Goal: Information Seeking & Learning: Learn about a topic

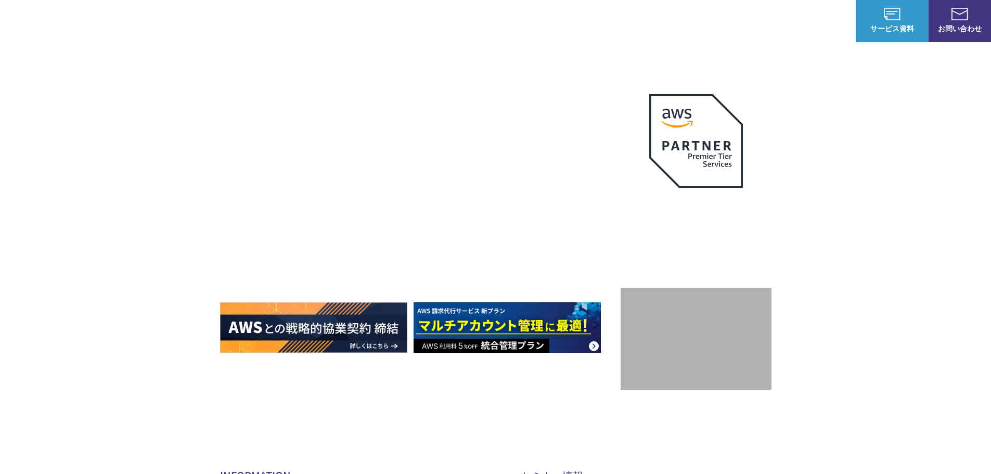
click at [827, 25] on link "ログイン" at bounding box center [830, 21] width 29 height 11
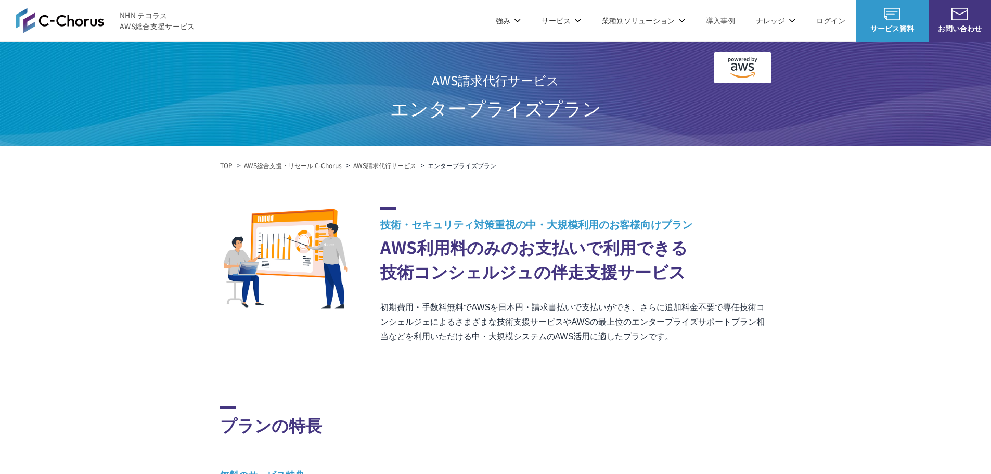
click at [391, 168] on link "AWS請求代行サービス" at bounding box center [384, 165] width 63 height 9
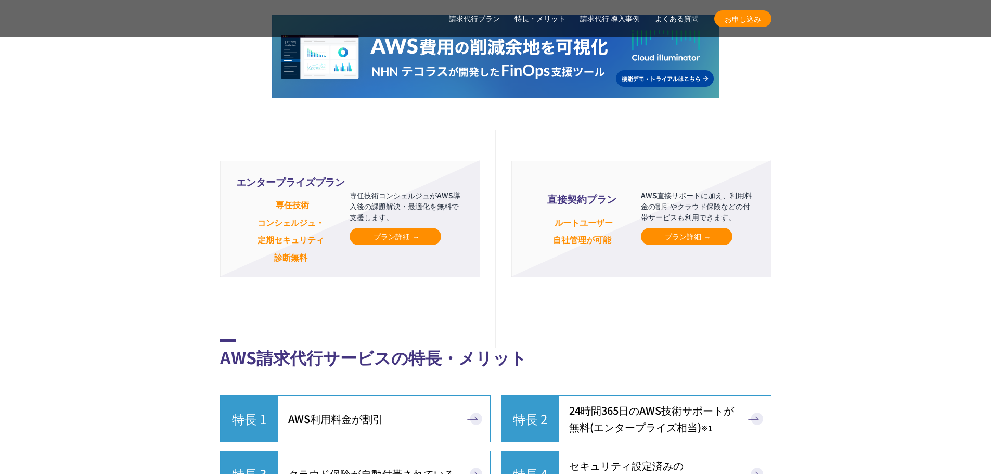
scroll to position [2771, 0]
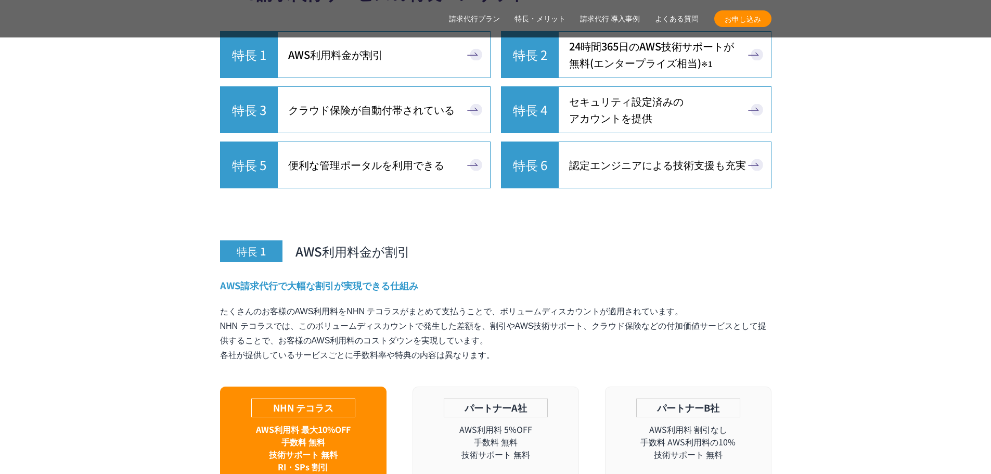
click at [725, 43] on span "24時間365日の AWS技術サポートが 無料 (エンタープライズ相当) ※1" at bounding box center [651, 54] width 165 height 33
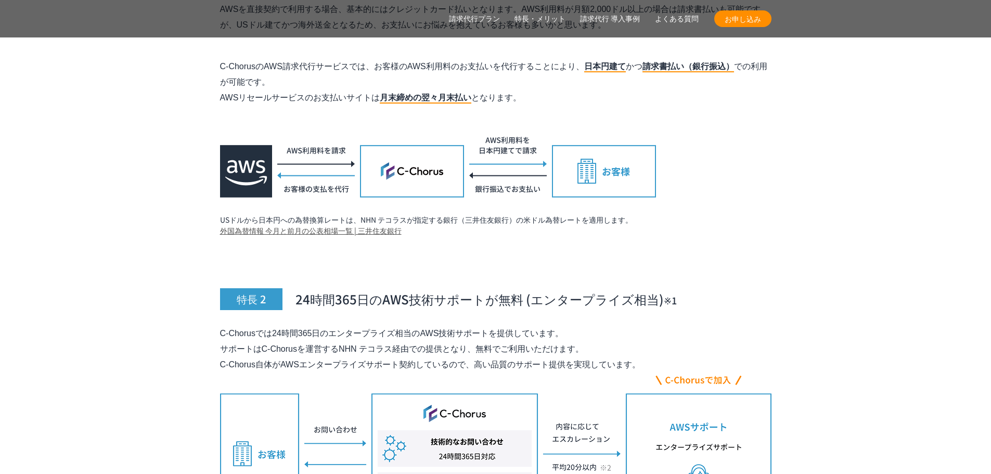
scroll to position [3634, 0]
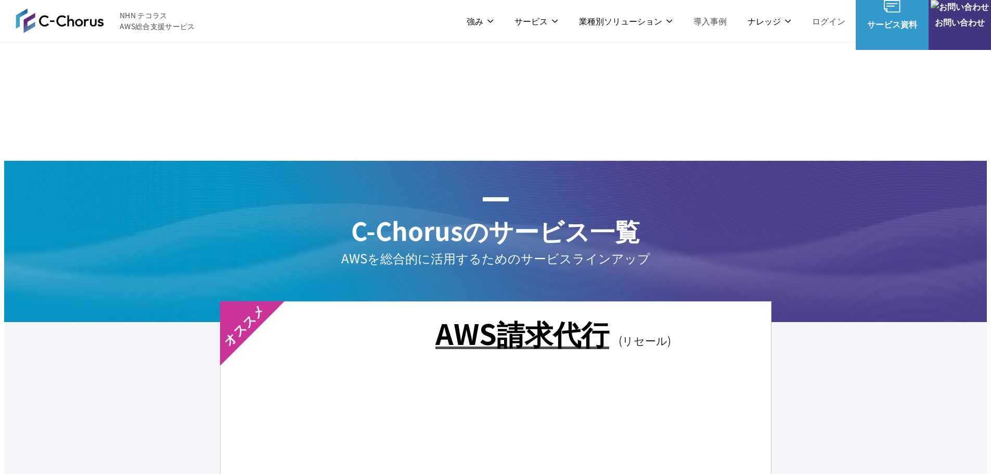
scroll to position [1821, 0]
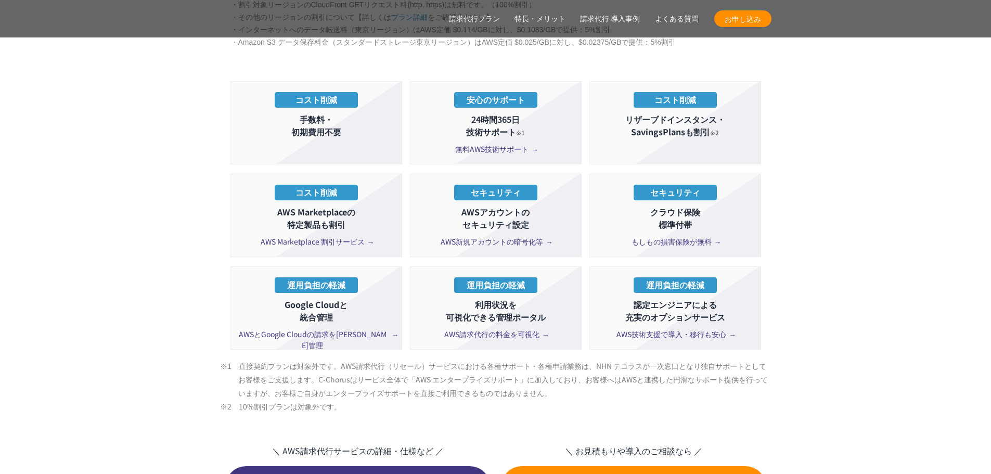
scroll to position [1873, 0]
click at [523, 236] on span "AWS新規アカウントの暗号化等" at bounding box center [496, 241] width 110 height 11
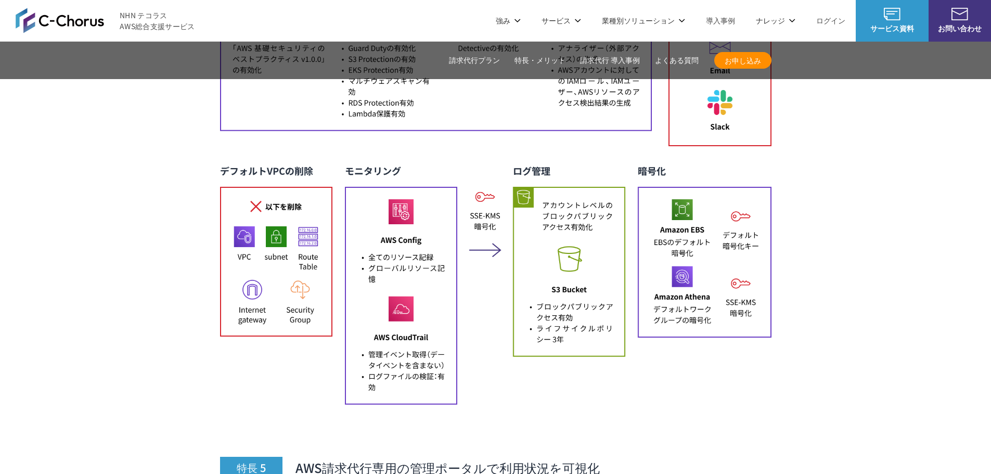
scroll to position [4583, 0]
